Goal: Information Seeking & Learning: Learn about a topic

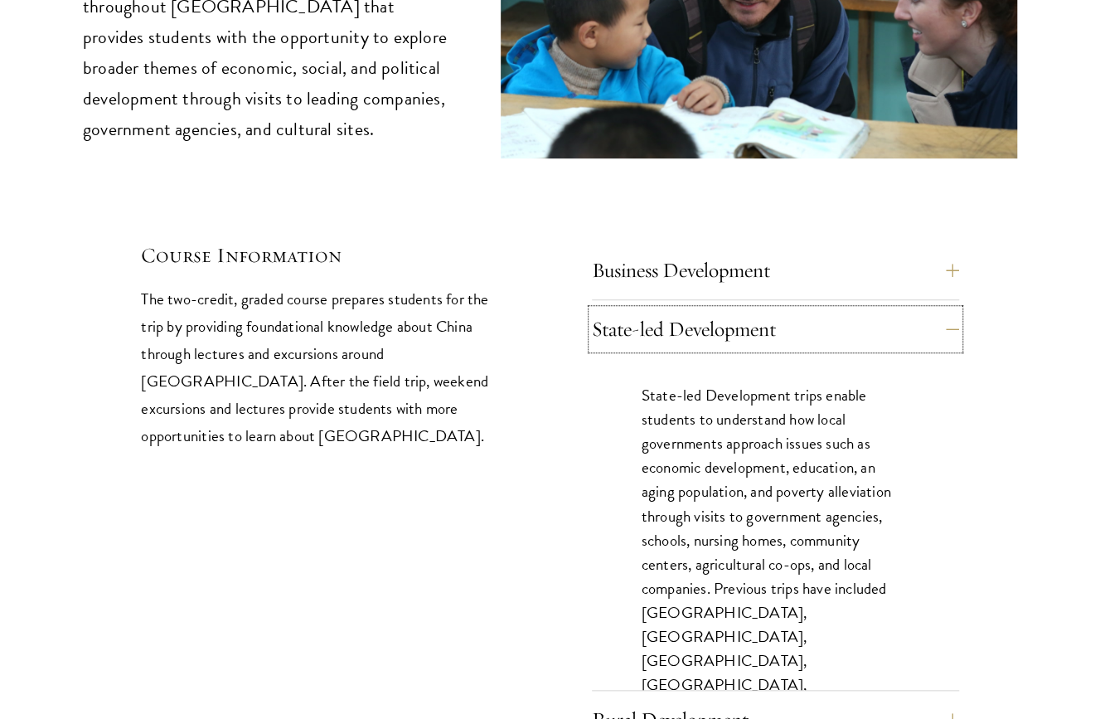
scroll to position [7078, 0]
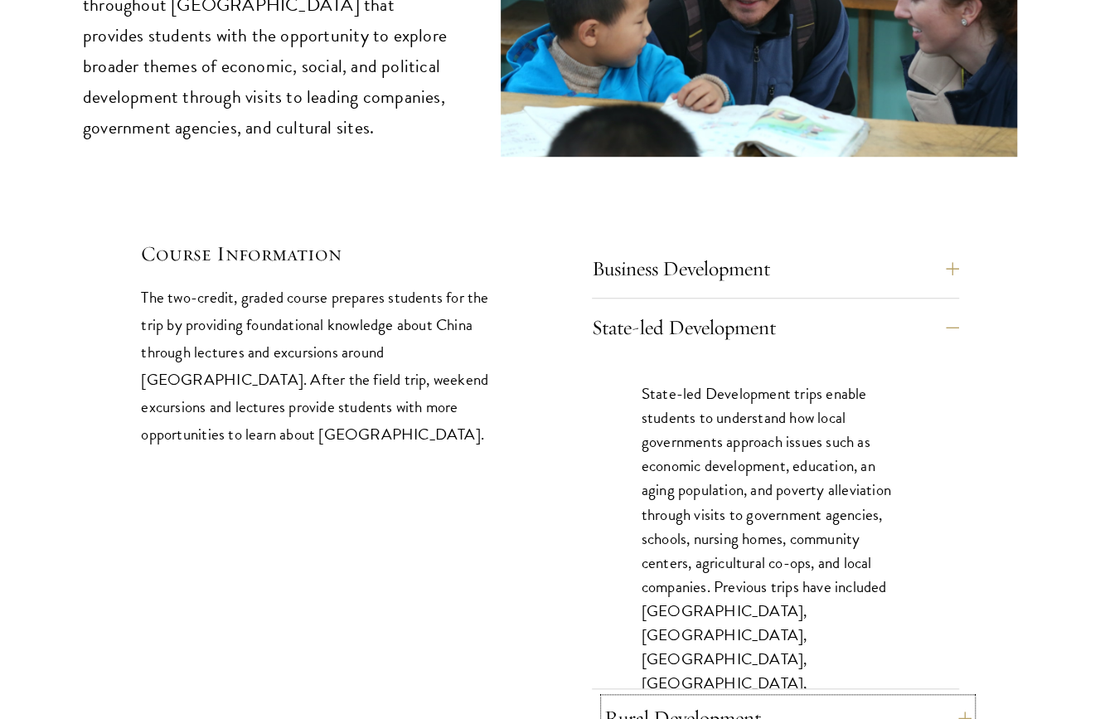
click at [911, 494] on button "Rural Development" at bounding box center [788, 718] width 367 height 40
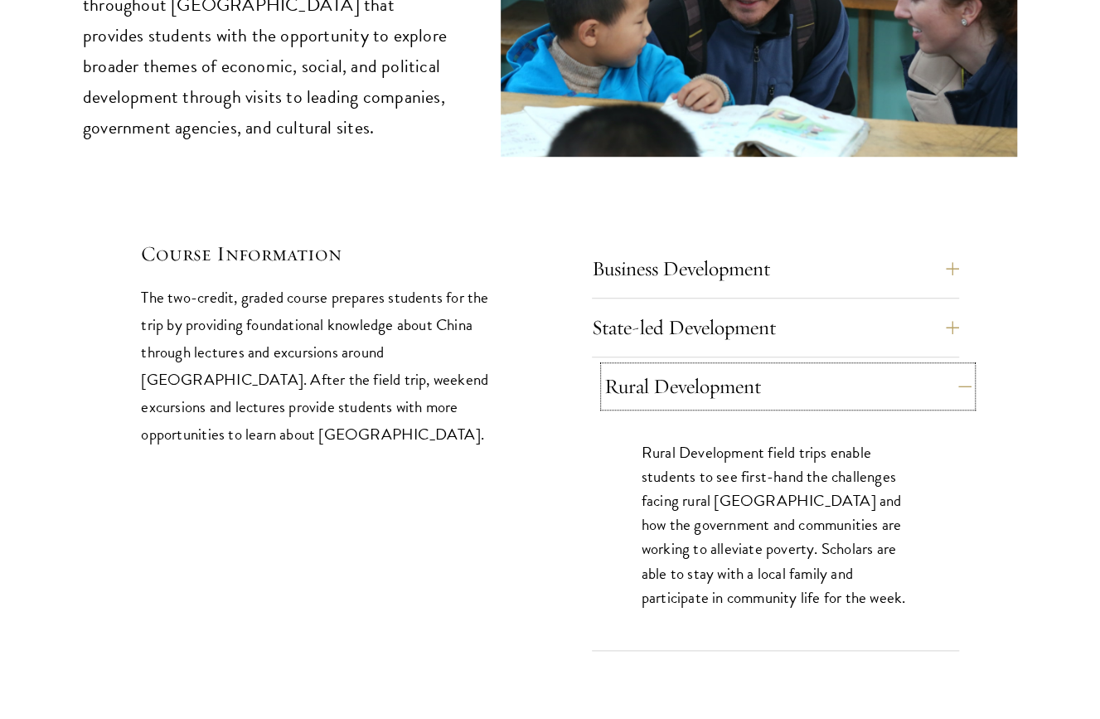
click at [889, 367] on button "Rural Development" at bounding box center [788, 387] width 367 height 40
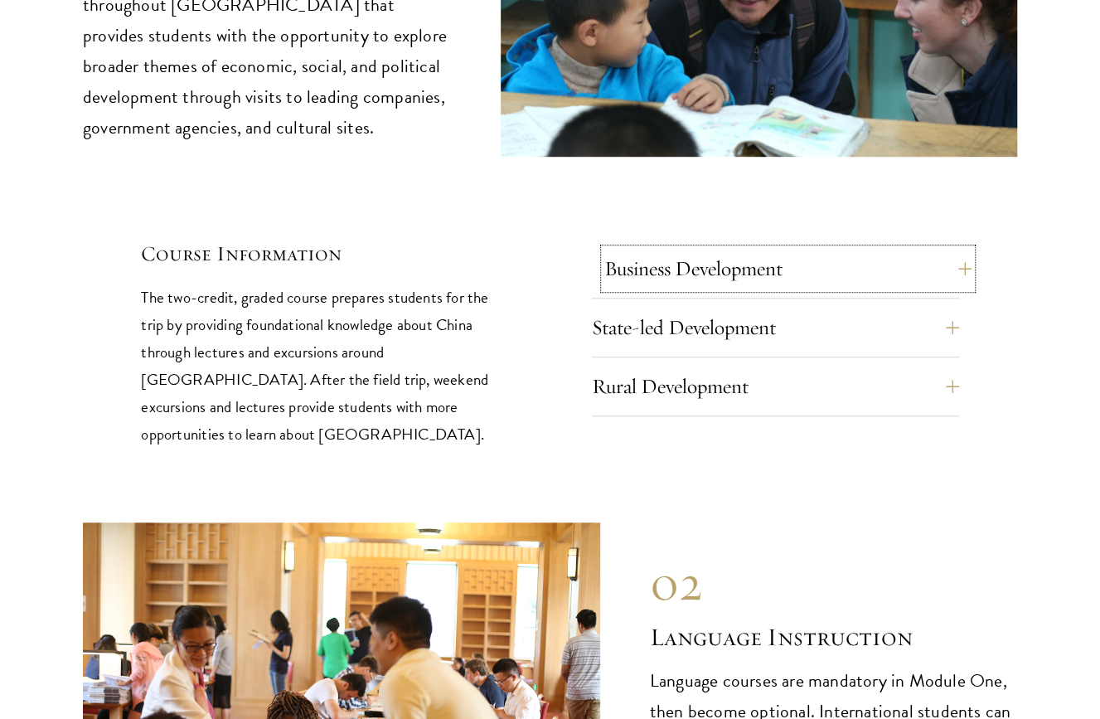
click at [829, 249] on button "Business Development" at bounding box center [788, 269] width 367 height 40
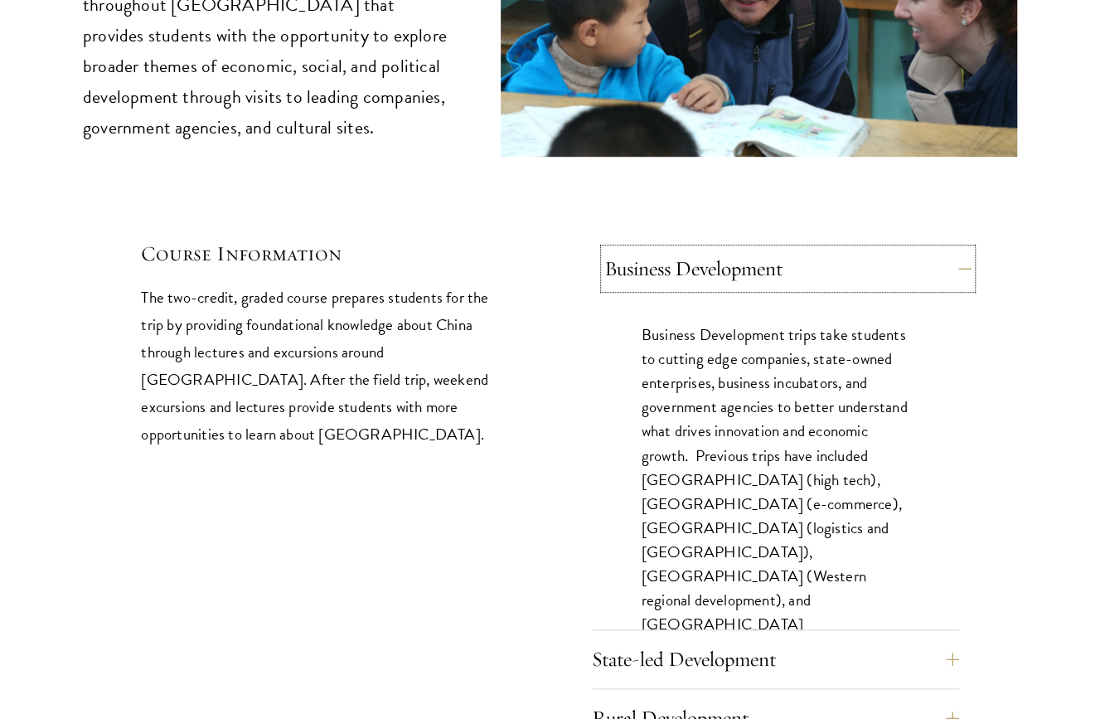
click at [823, 249] on button "Business Development" at bounding box center [788, 269] width 367 height 40
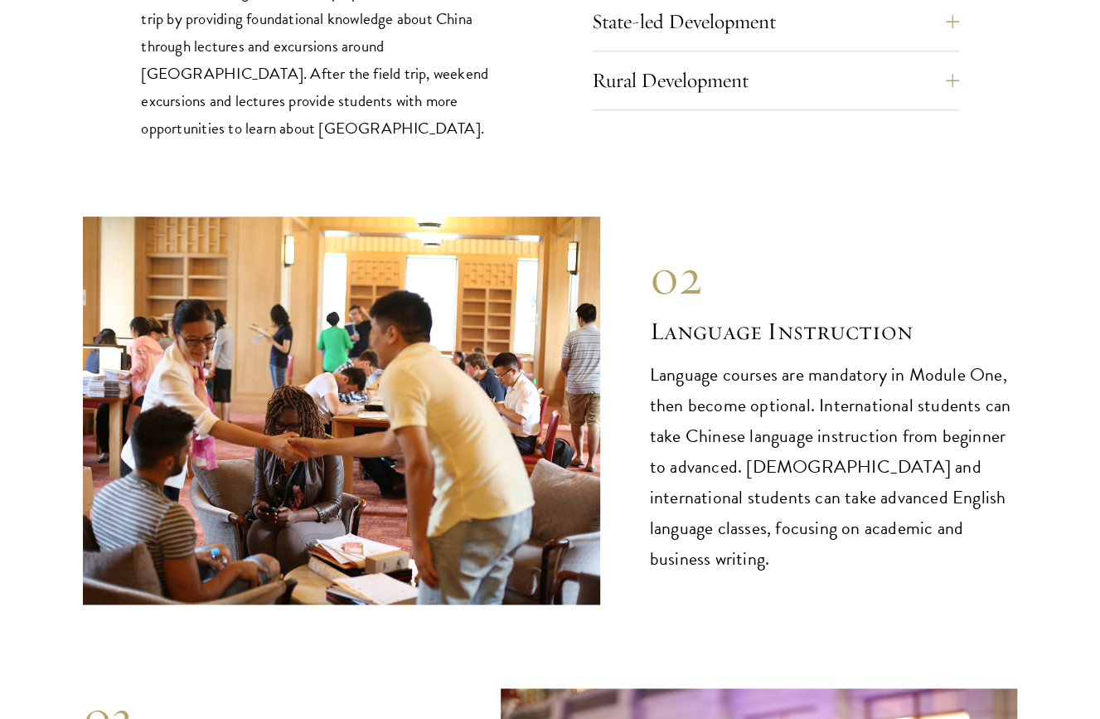
scroll to position [7409, 0]
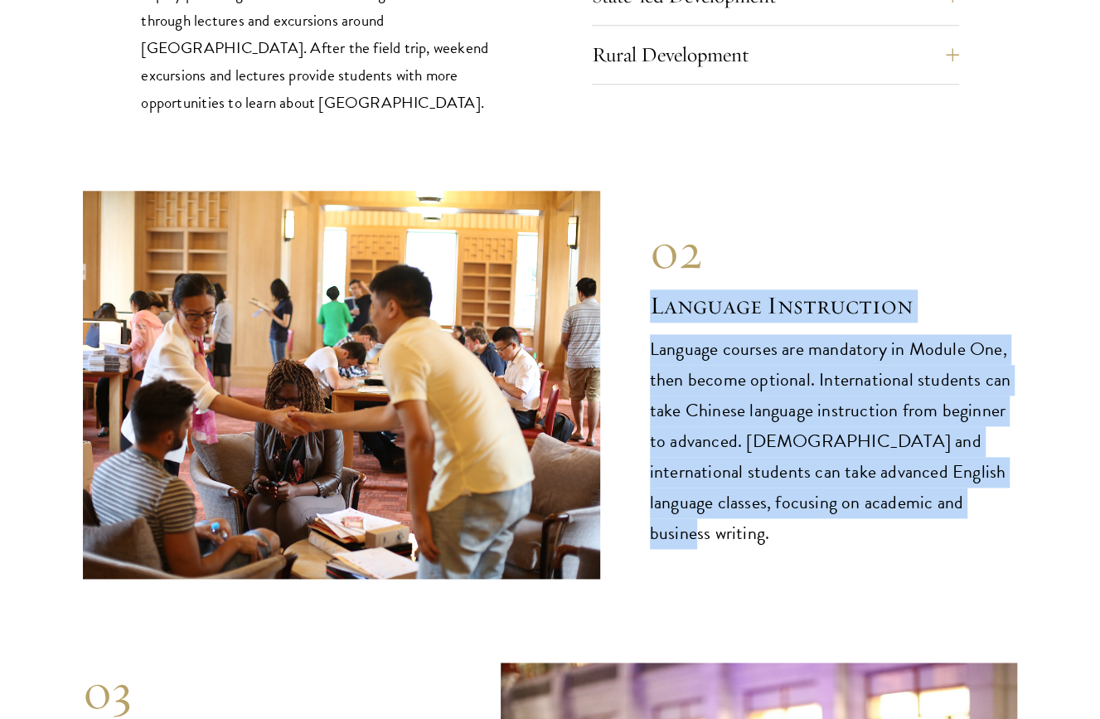
drag, startPoint x: 652, startPoint y: 170, endPoint x: 1056, endPoint y: 369, distance: 451.0
click at [1056, 369] on section "Immersive Curriculum Each year, the Schwarzman Scholars curriculum is evaluated…" at bounding box center [550, 519] width 1100 height 2686
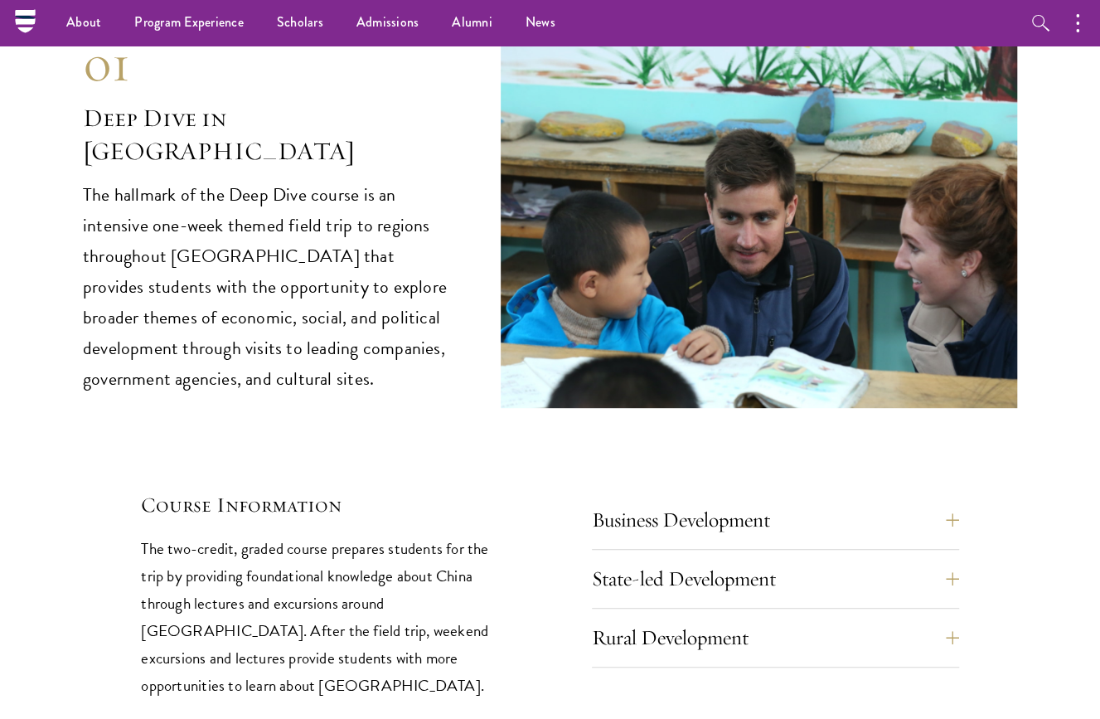
scroll to position [6826, 0]
drag, startPoint x: 1046, startPoint y: 200, endPoint x: 1033, endPoint y: 386, distance: 186.2
drag, startPoint x: 1033, startPoint y: 386, endPoint x: 630, endPoint y: 386, distance: 403.0
click at [630, 494] on button "Business Development" at bounding box center [788, 521] width 367 height 40
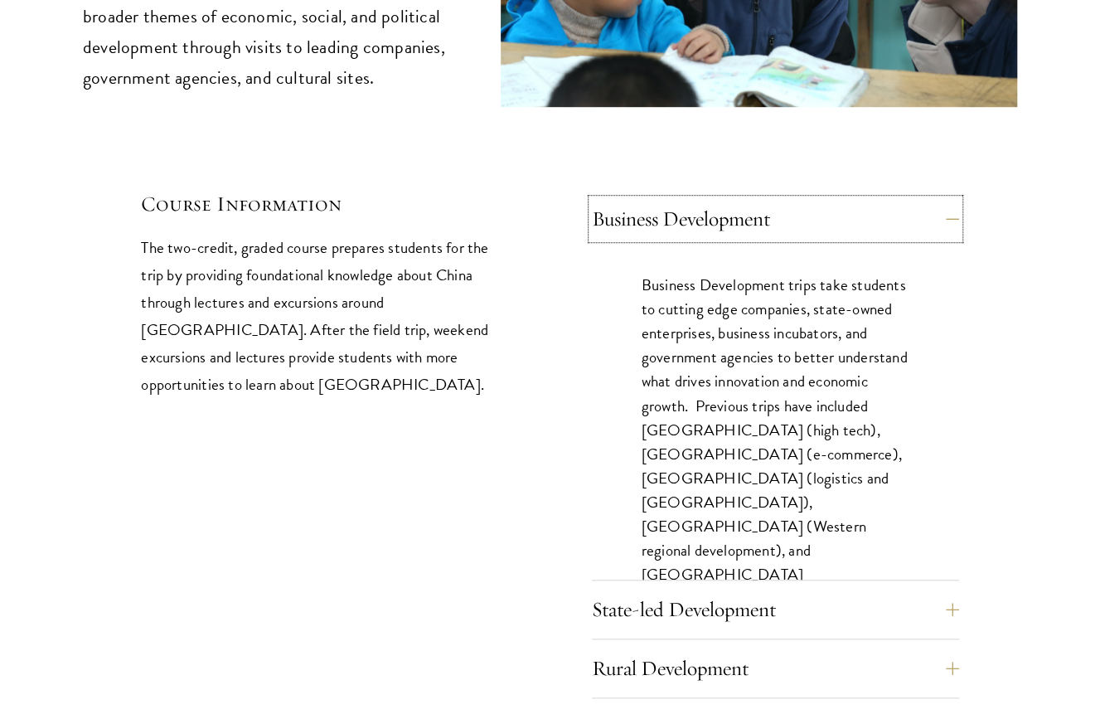
scroll to position [7157, 0]
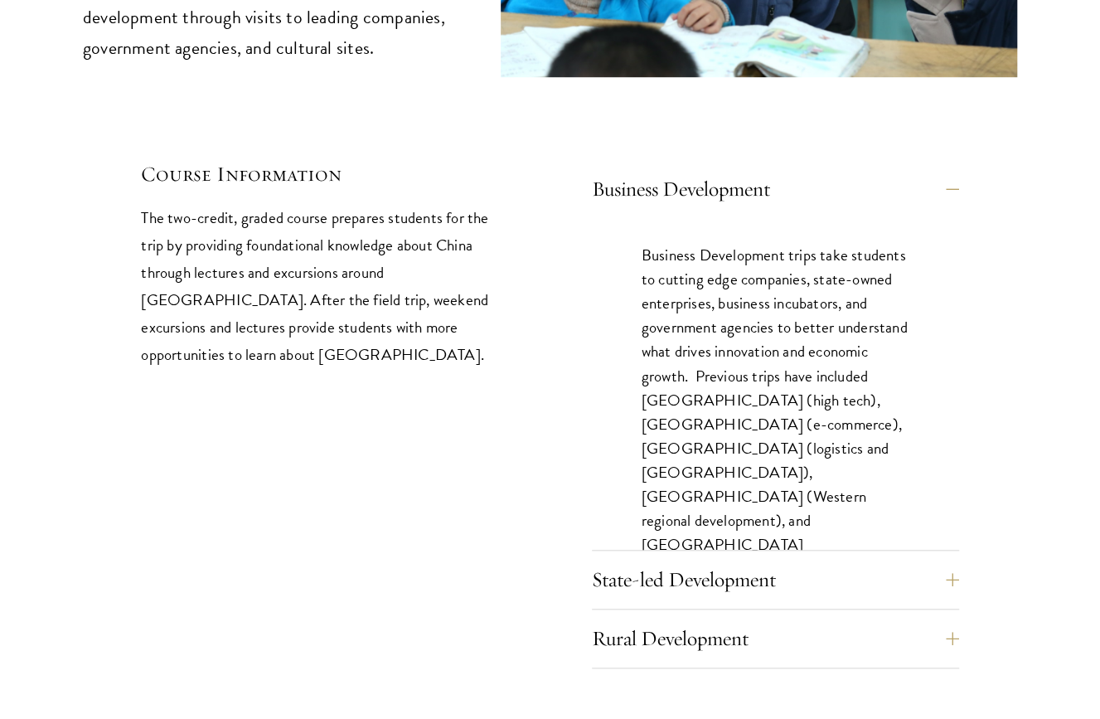
click at [826, 494] on div "State-led Development State-led Development trips enable students to understand…" at bounding box center [775, 585] width 367 height 50
click at [826, 494] on button "State-led Development" at bounding box center [788, 580] width 367 height 40
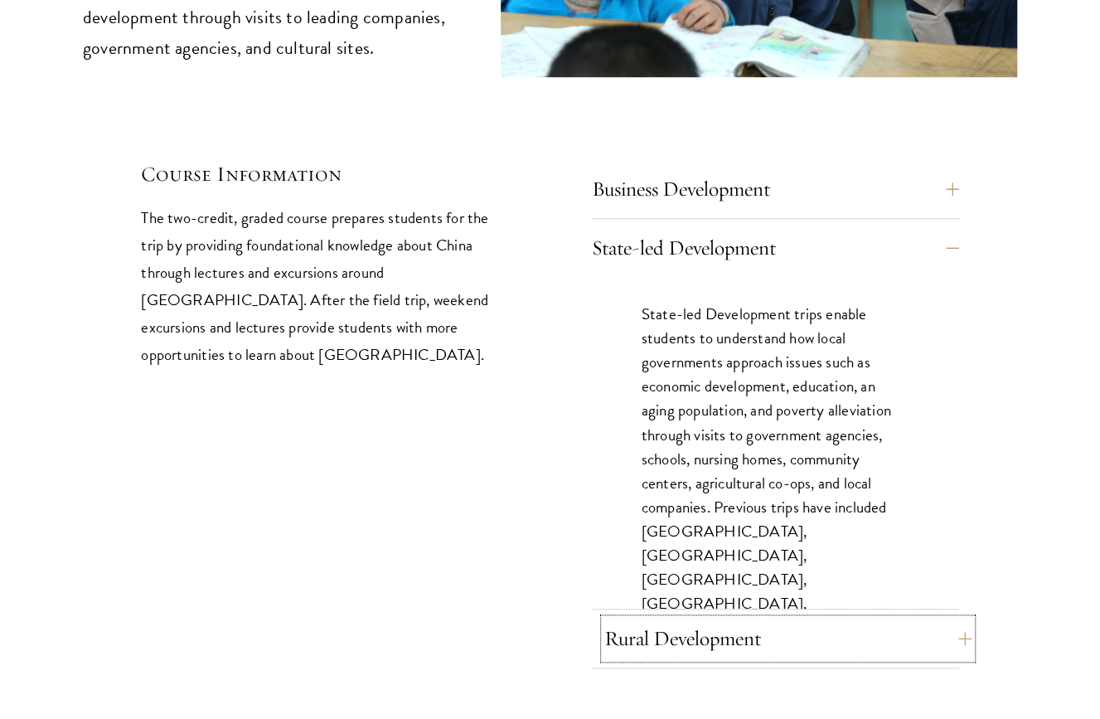
click at [813, 494] on button "Rural Development" at bounding box center [788, 639] width 367 height 40
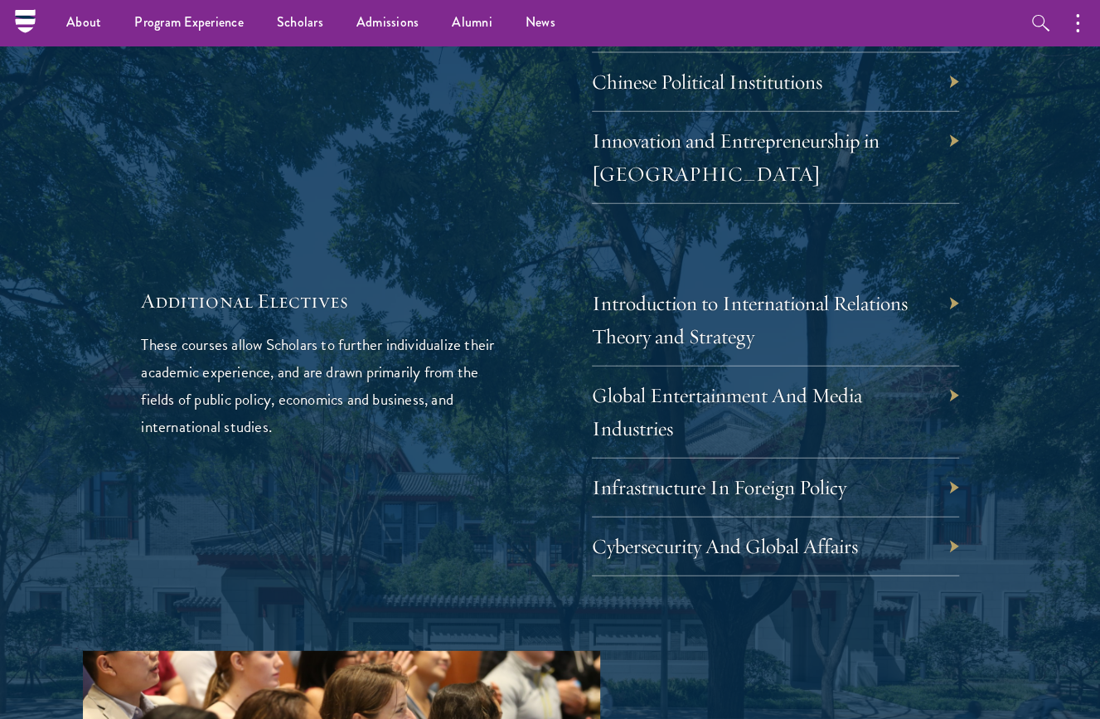
scroll to position [5084, 0]
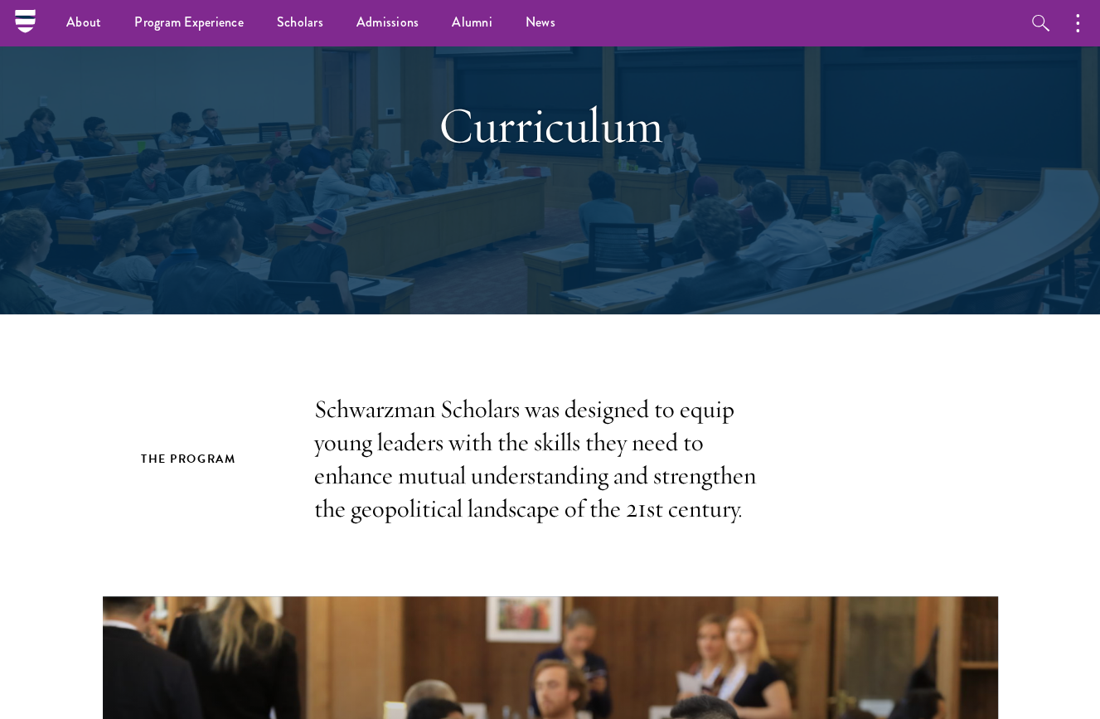
scroll to position [109, 0]
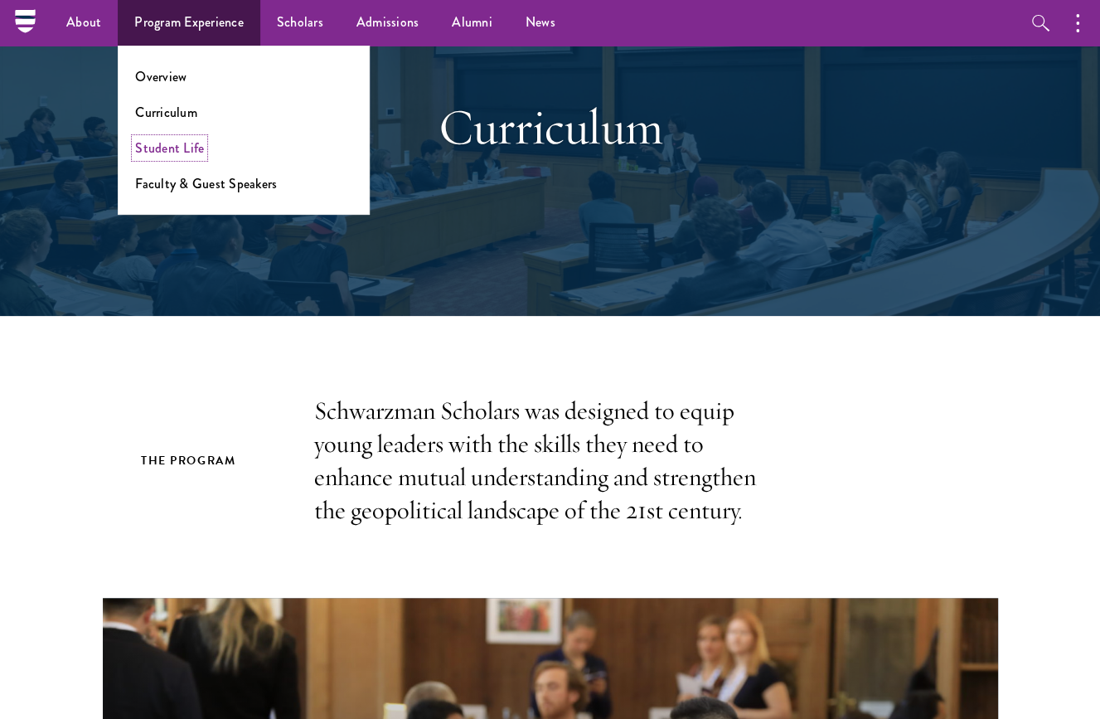
click at [190, 149] on link "Student Life" at bounding box center [169, 147] width 69 height 19
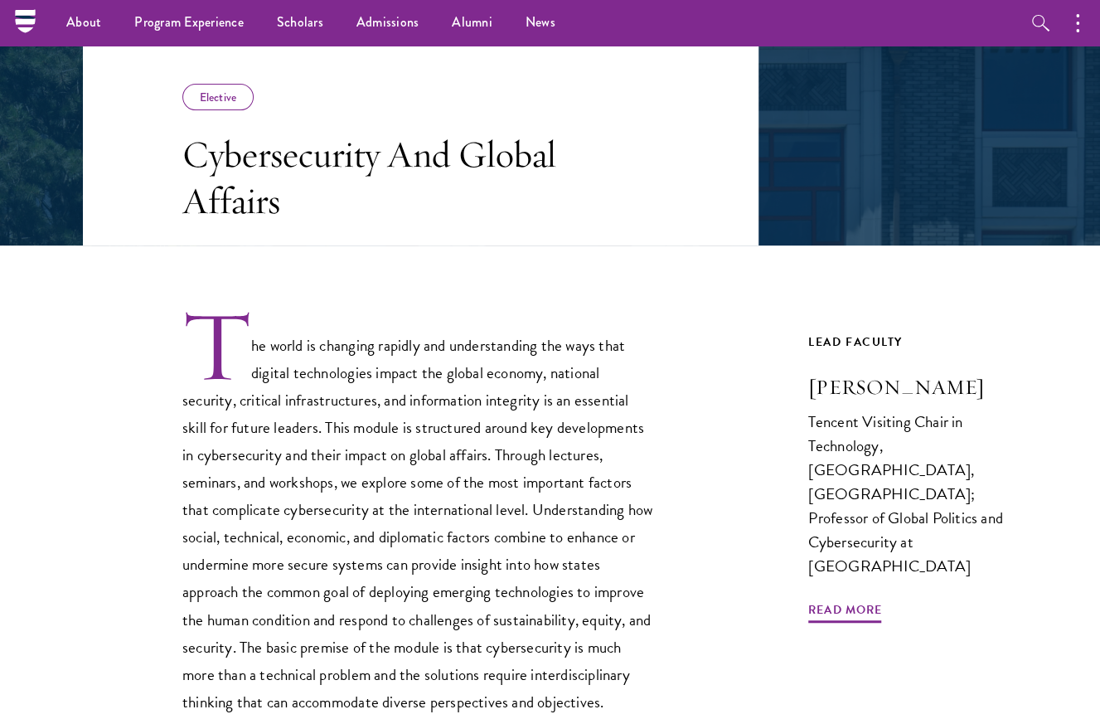
scroll to position [83, 0]
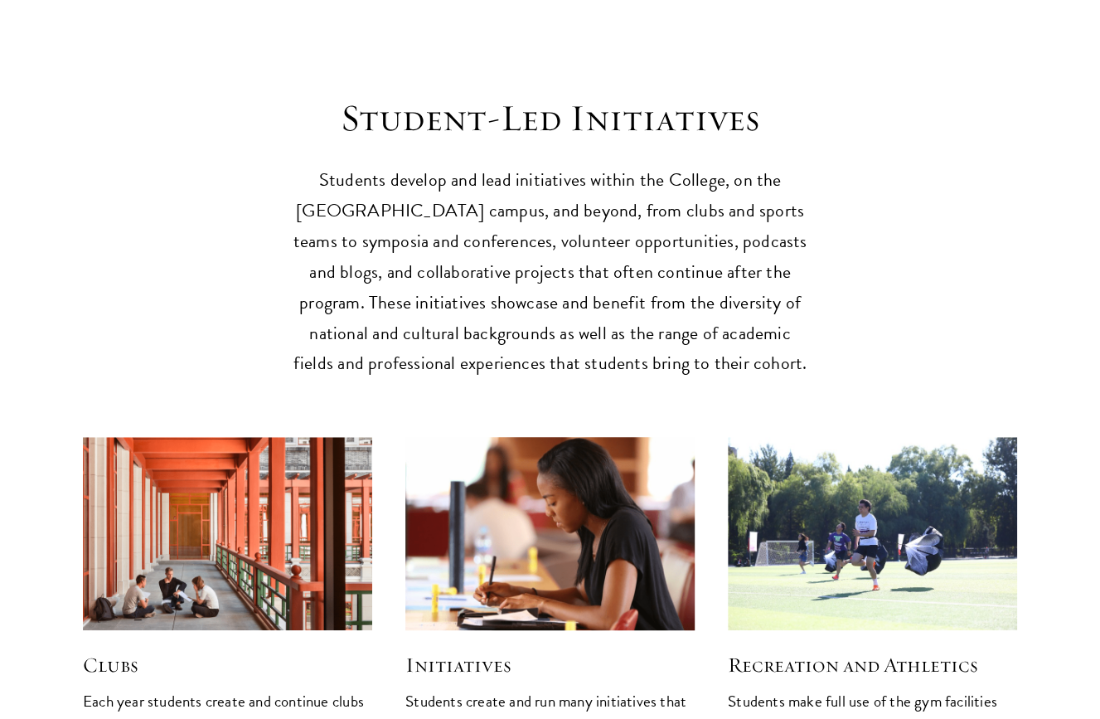
scroll to position [3897, 0]
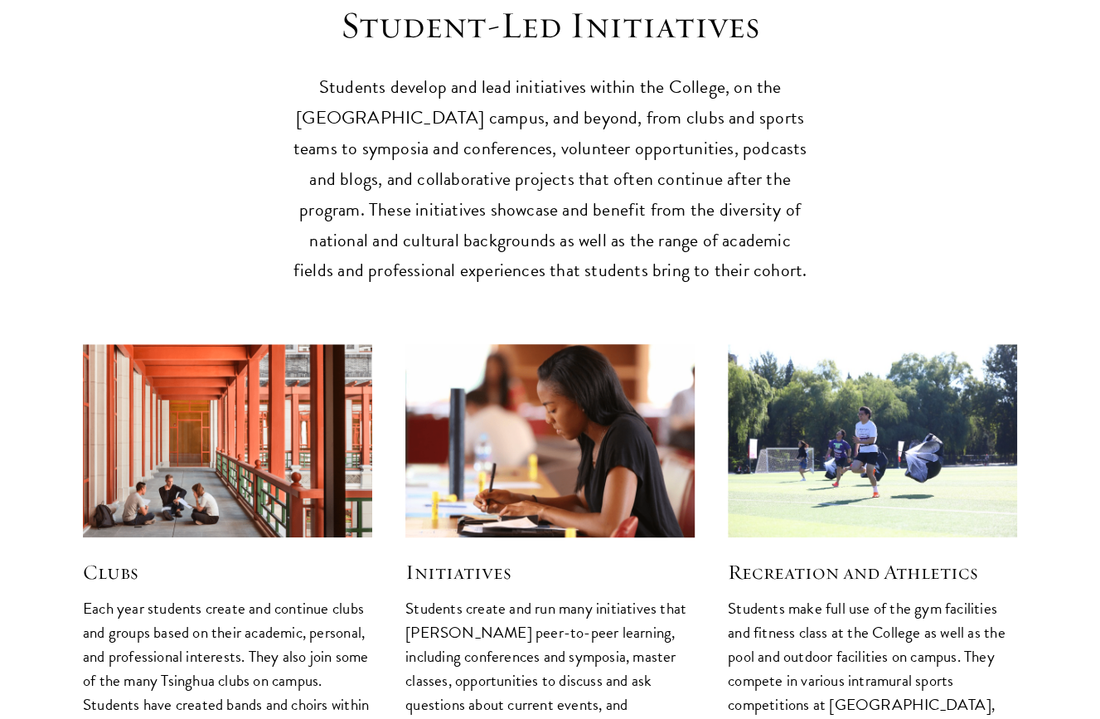
click at [531, 441] on img at bounding box center [550, 440] width 308 height 205
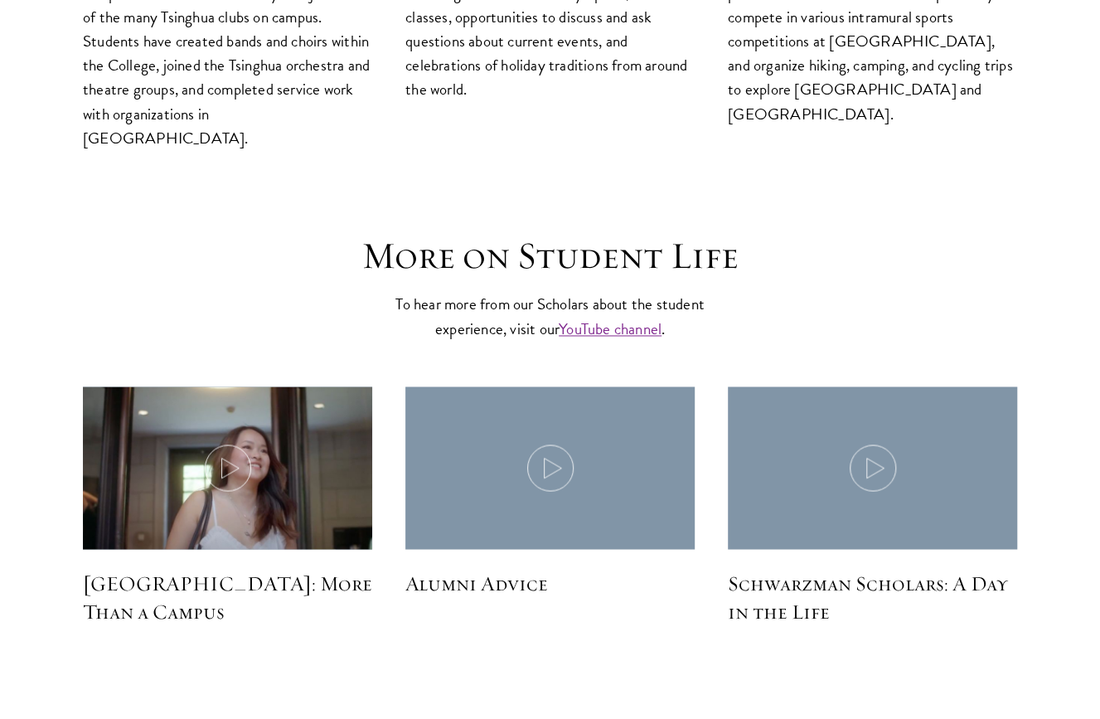
scroll to position [5058, 0]
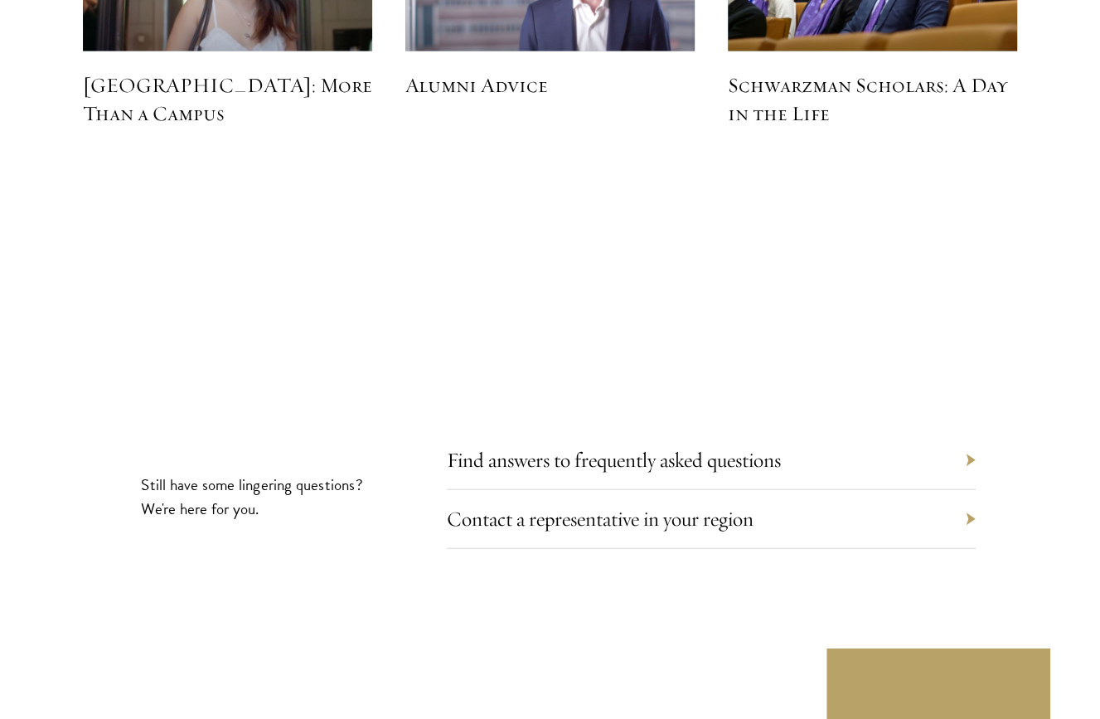
click at [971, 490] on div "Contact a representative in your region" at bounding box center [711, 519] width 528 height 59
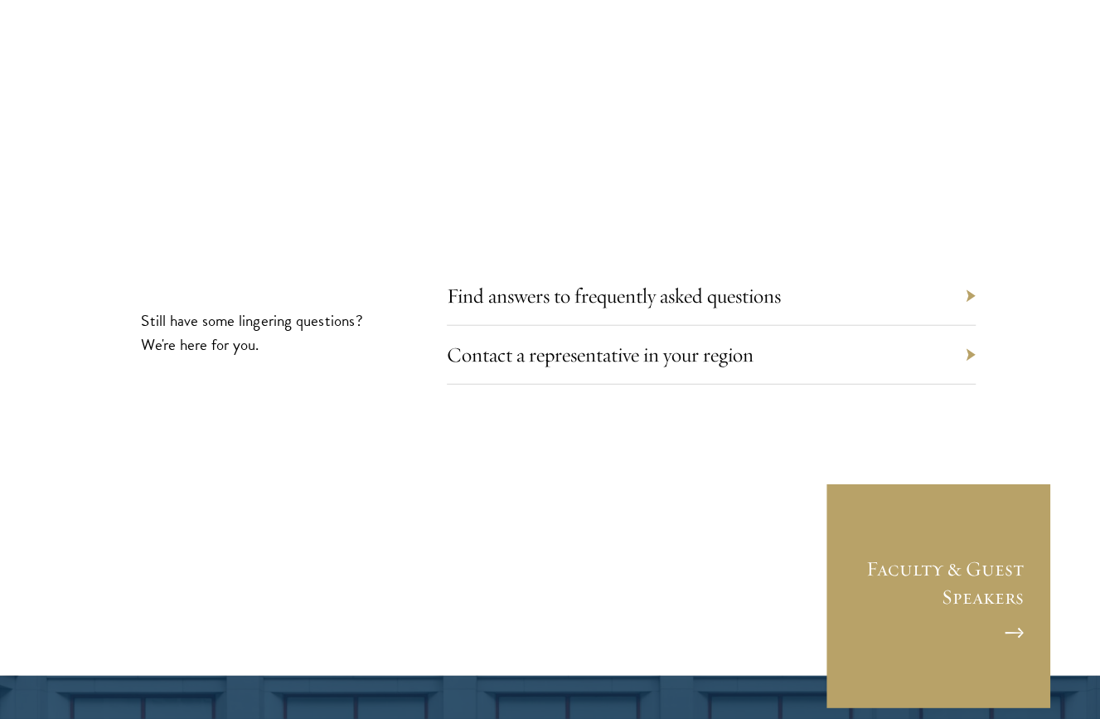
scroll to position [5224, 0]
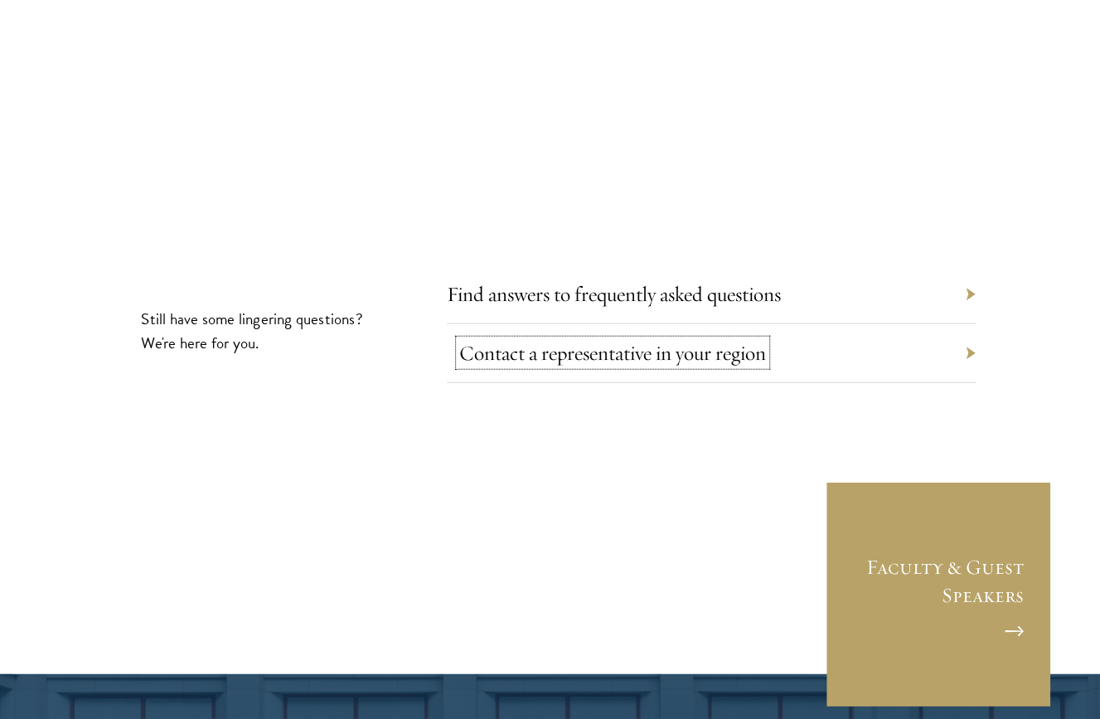
click at [640, 340] on link "Contact a representative in your region" at bounding box center [612, 353] width 307 height 26
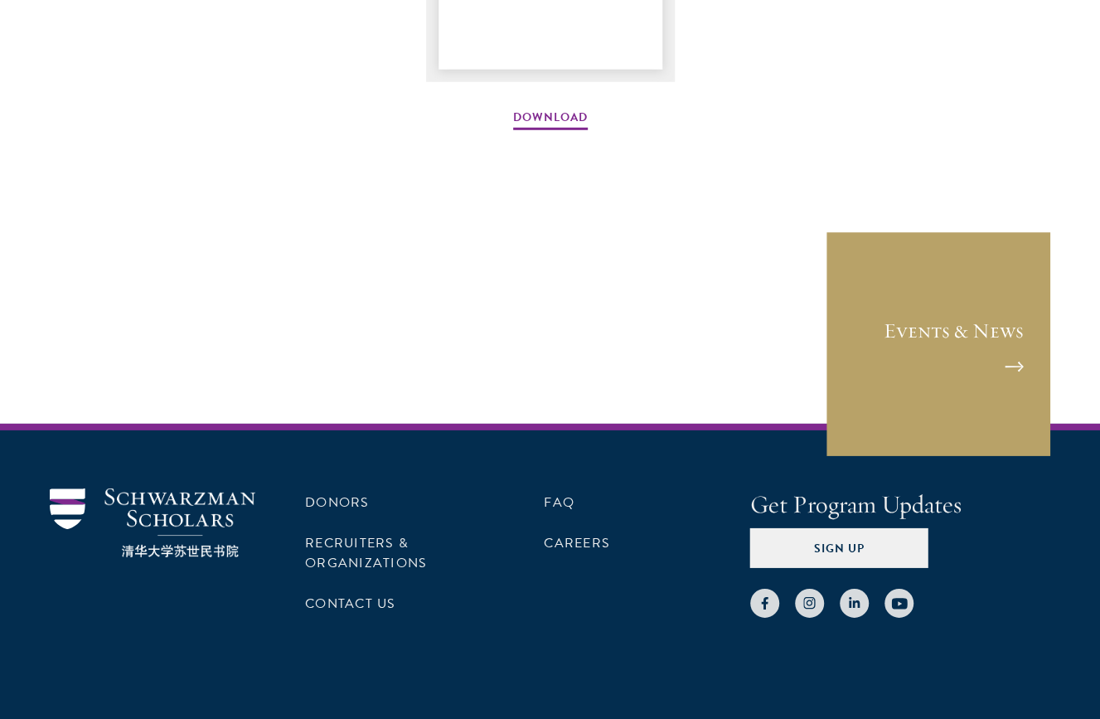
scroll to position [2574, 0]
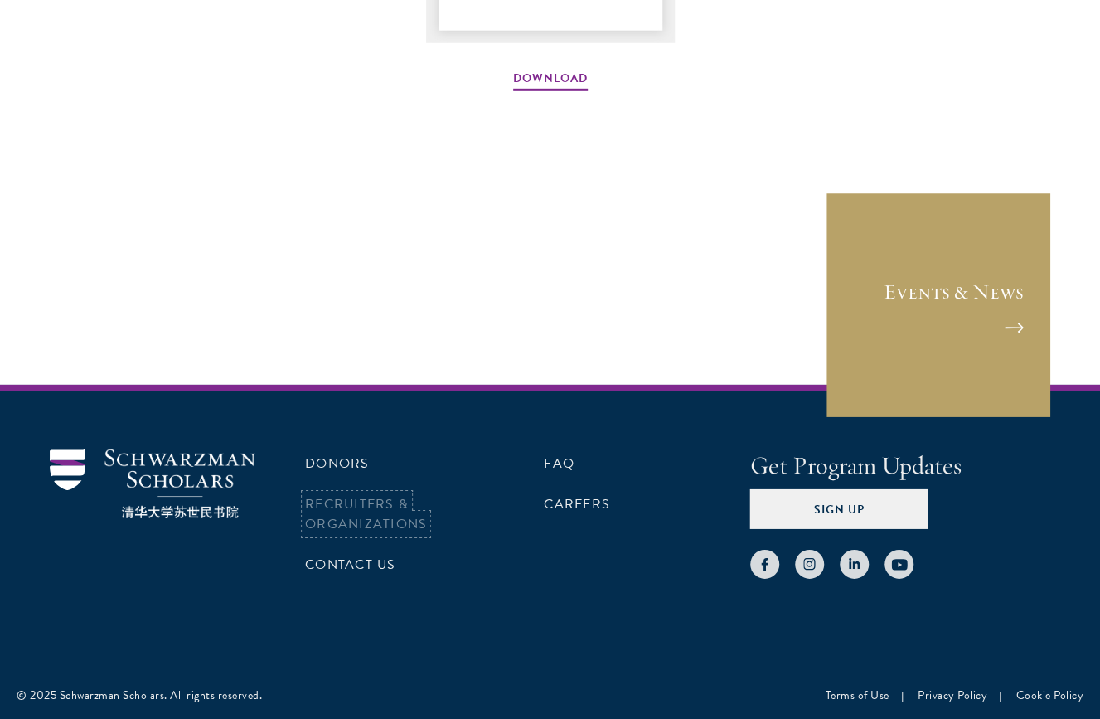
click at [377, 501] on link "Recruiters & Organizations" at bounding box center [366, 514] width 122 height 40
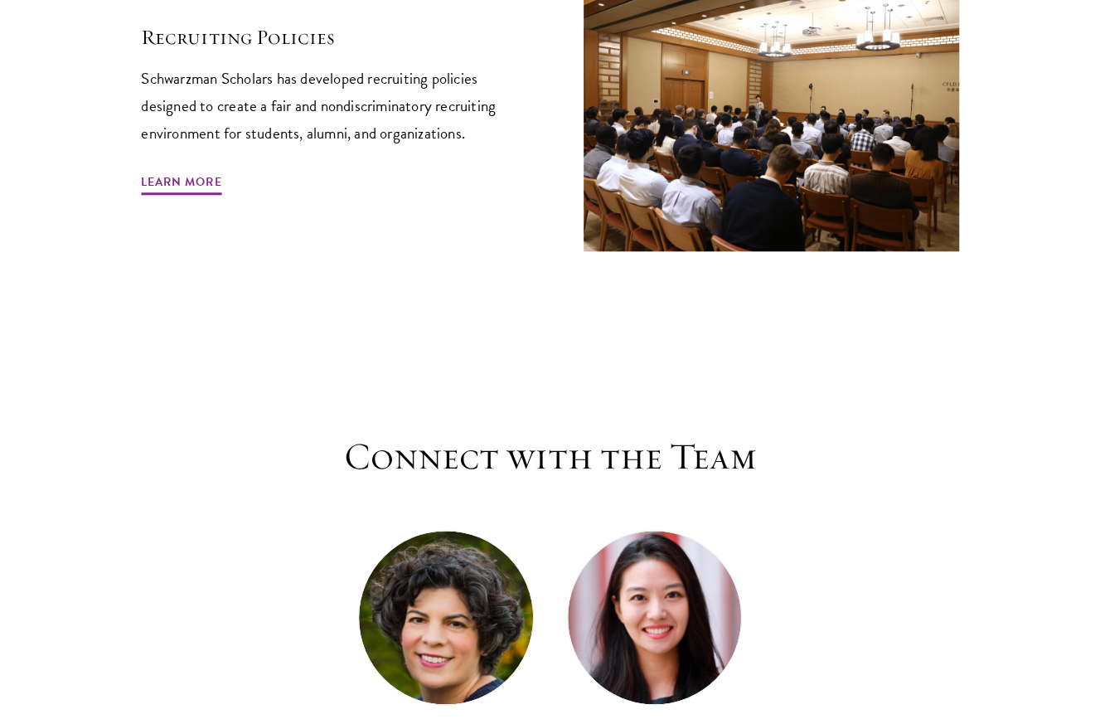
scroll to position [7380, 0]
